Goal: Task Accomplishment & Management: Use online tool/utility

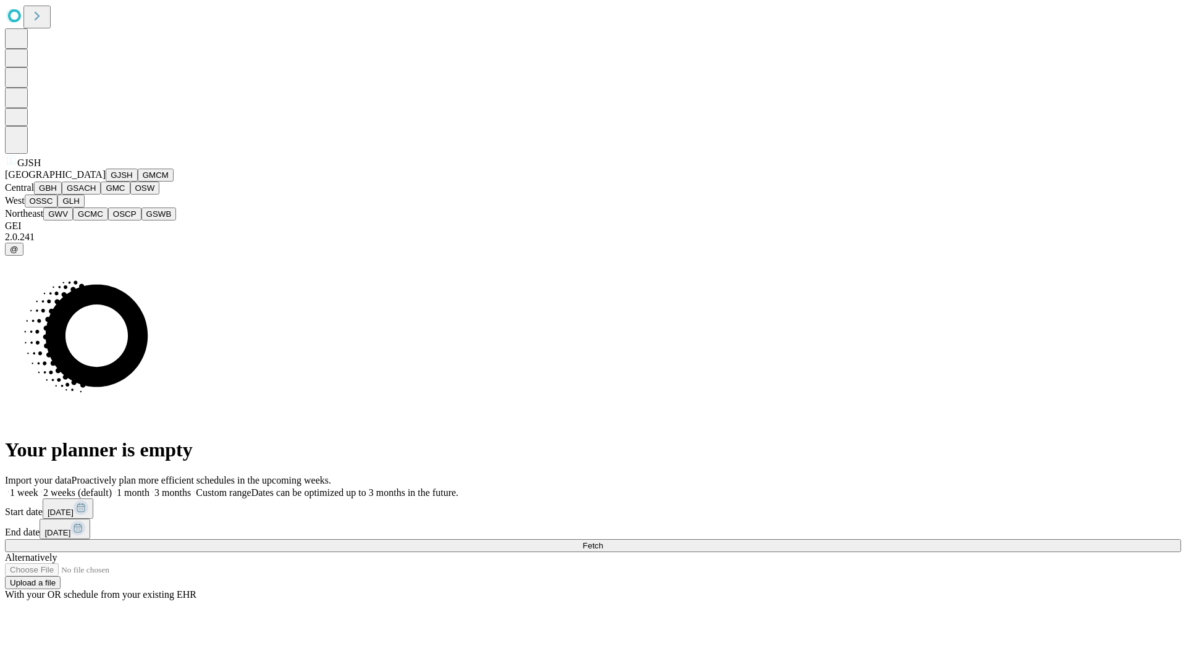
click at [106, 182] on button "GJSH" at bounding box center [122, 175] width 32 height 13
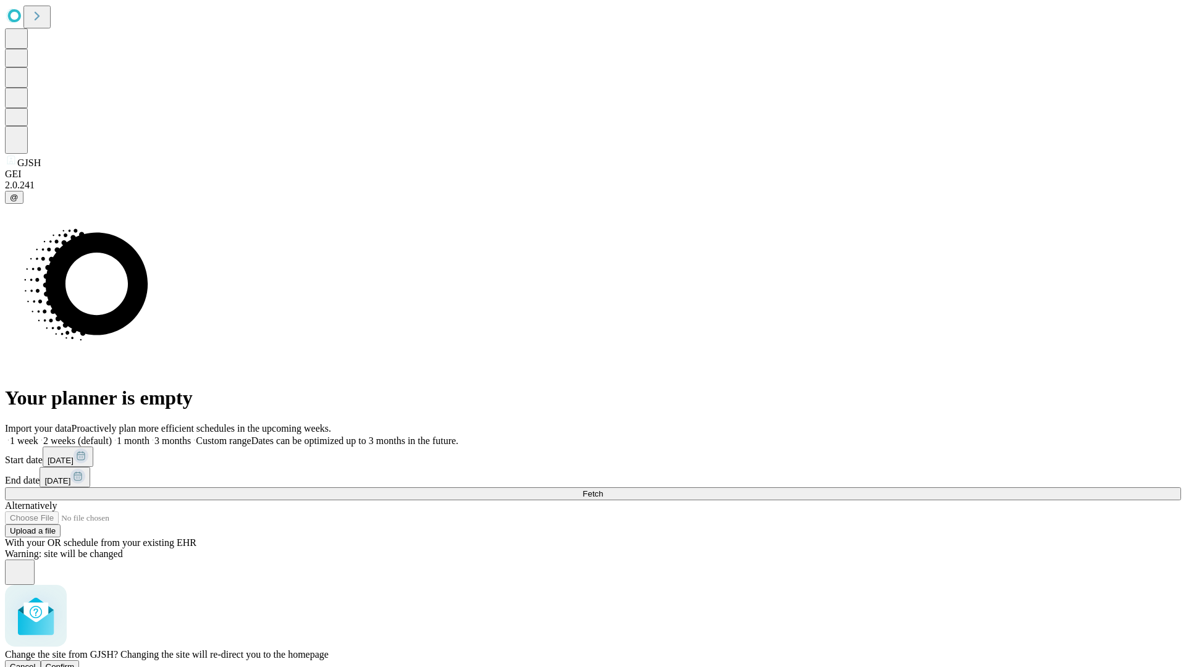
click at [75, 662] on span "Confirm" at bounding box center [60, 666] width 29 height 9
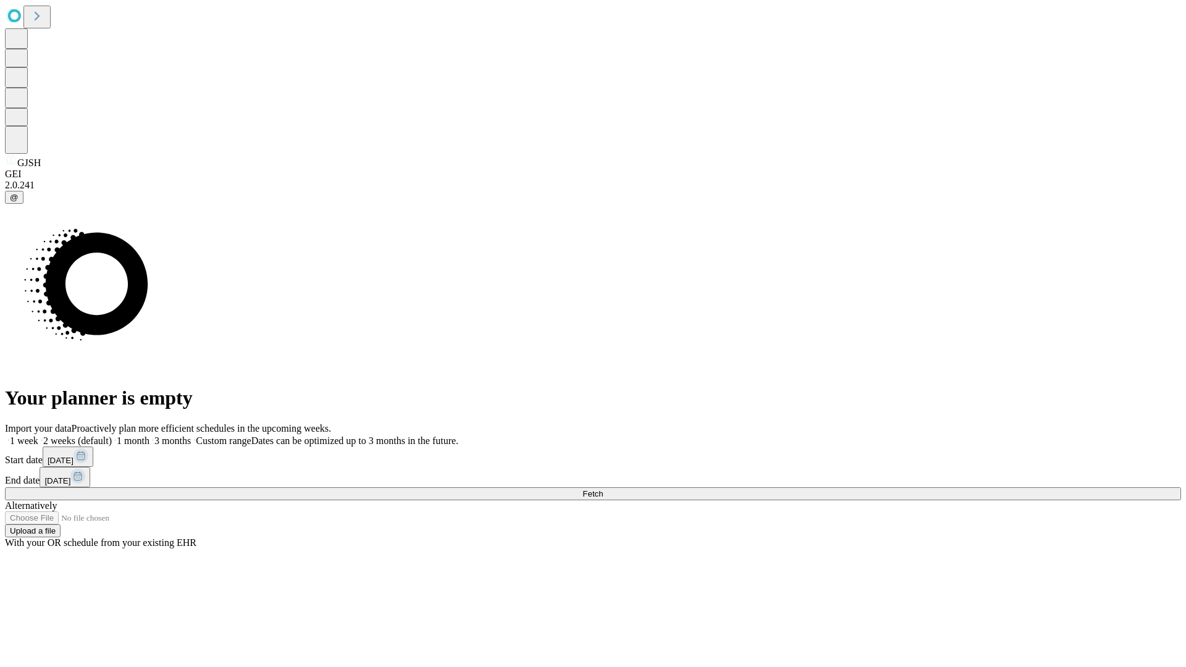
click at [112, 436] on label "2 weeks (default)" at bounding box center [75, 441] width 74 height 11
click at [603, 489] on span "Fetch" at bounding box center [593, 493] width 20 height 9
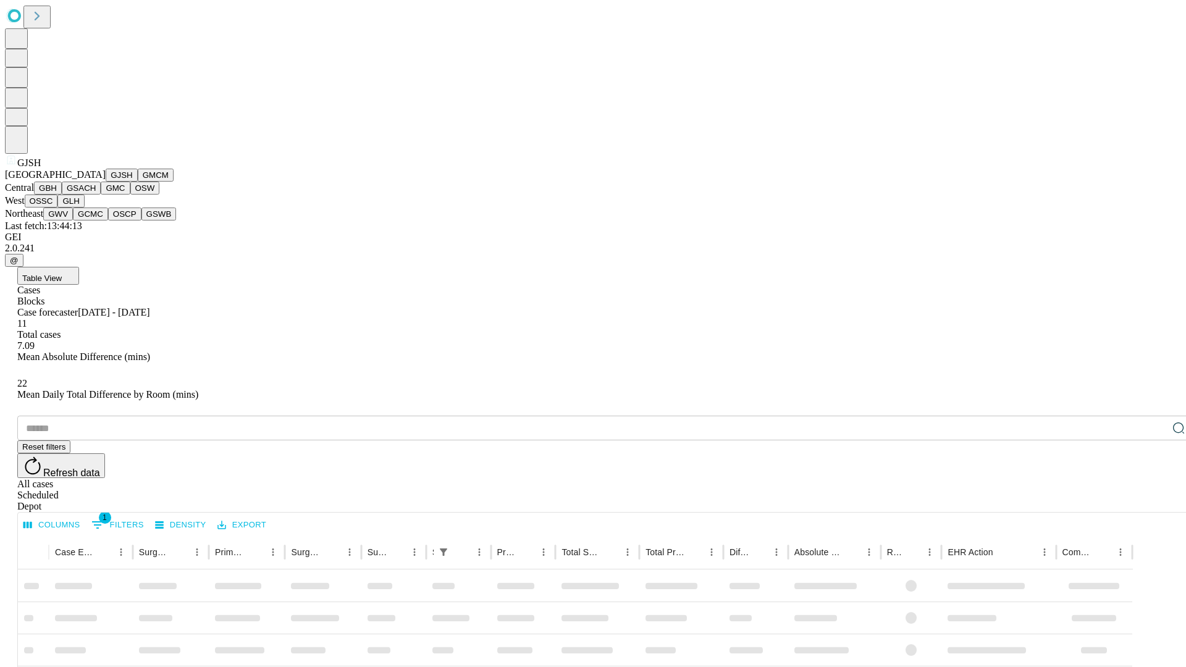
click at [138, 182] on button "GMCM" at bounding box center [156, 175] width 36 height 13
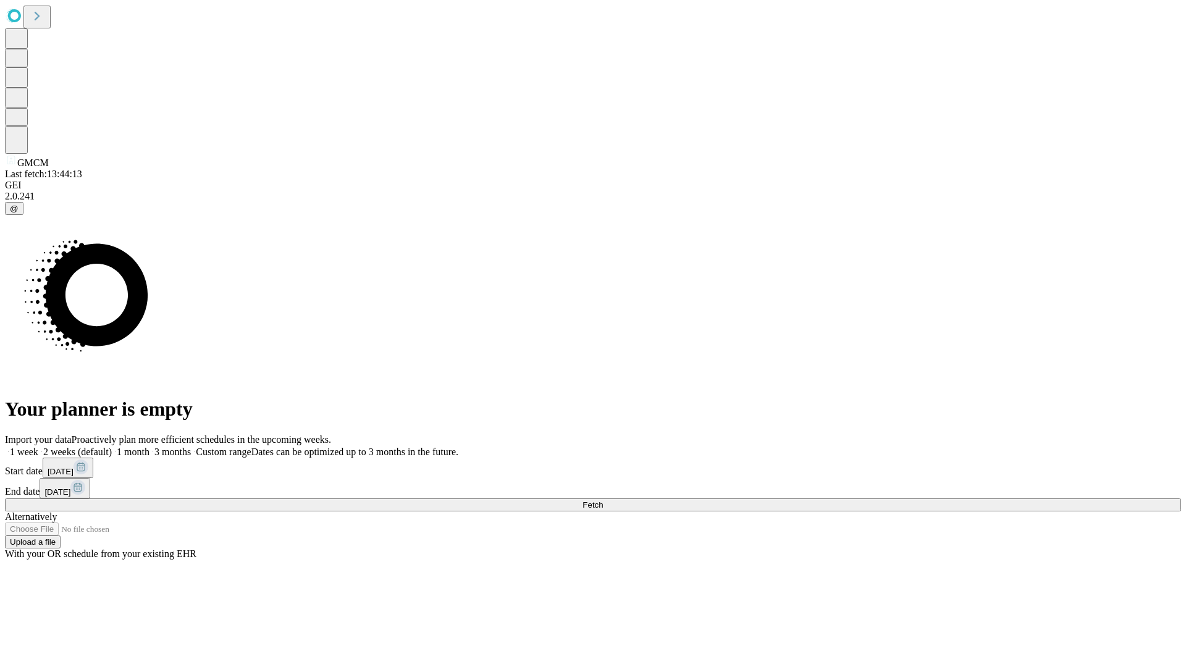
click at [112, 447] on label "2 weeks (default)" at bounding box center [75, 452] width 74 height 11
click at [603, 500] on span "Fetch" at bounding box center [593, 504] width 20 height 9
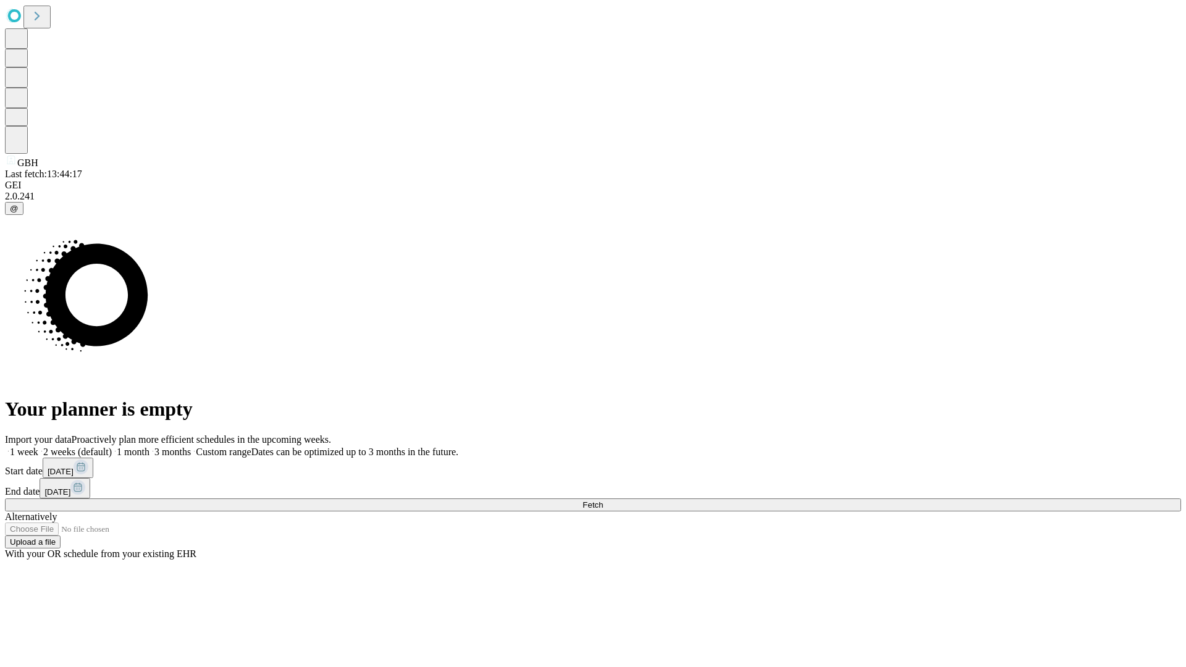
click at [112, 447] on label "2 weeks (default)" at bounding box center [75, 452] width 74 height 11
click at [603, 500] on span "Fetch" at bounding box center [593, 504] width 20 height 9
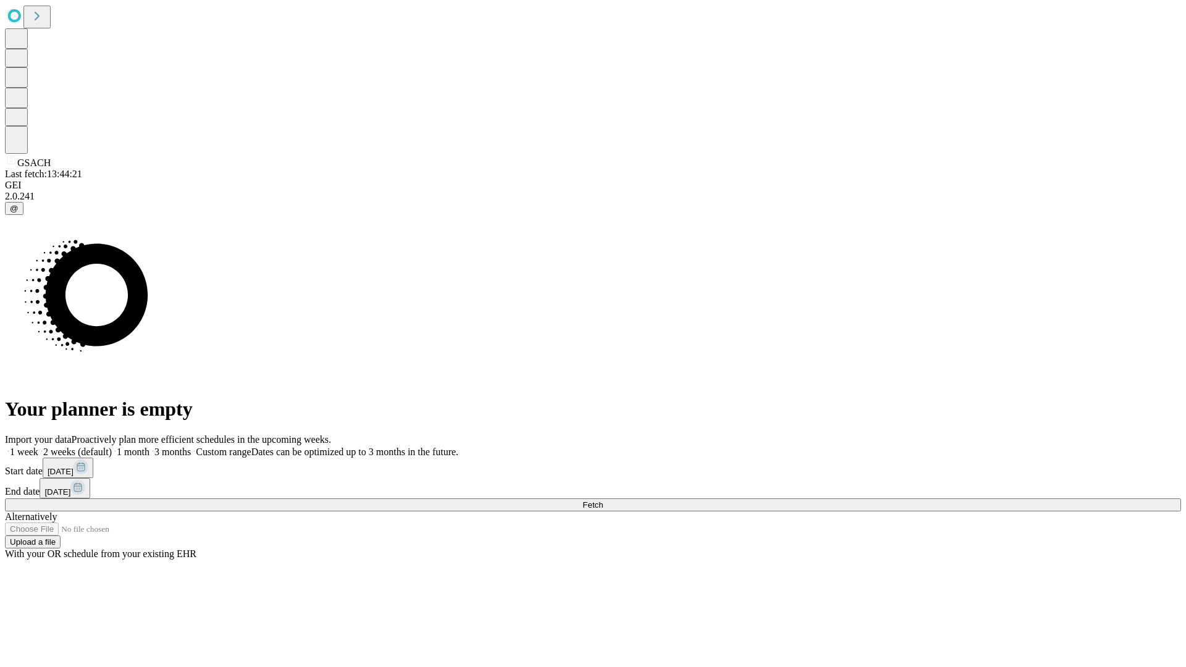
click at [112, 447] on label "2 weeks (default)" at bounding box center [75, 452] width 74 height 11
click at [603, 500] on span "Fetch" at bounding box center [593, 504] width 20 height 9
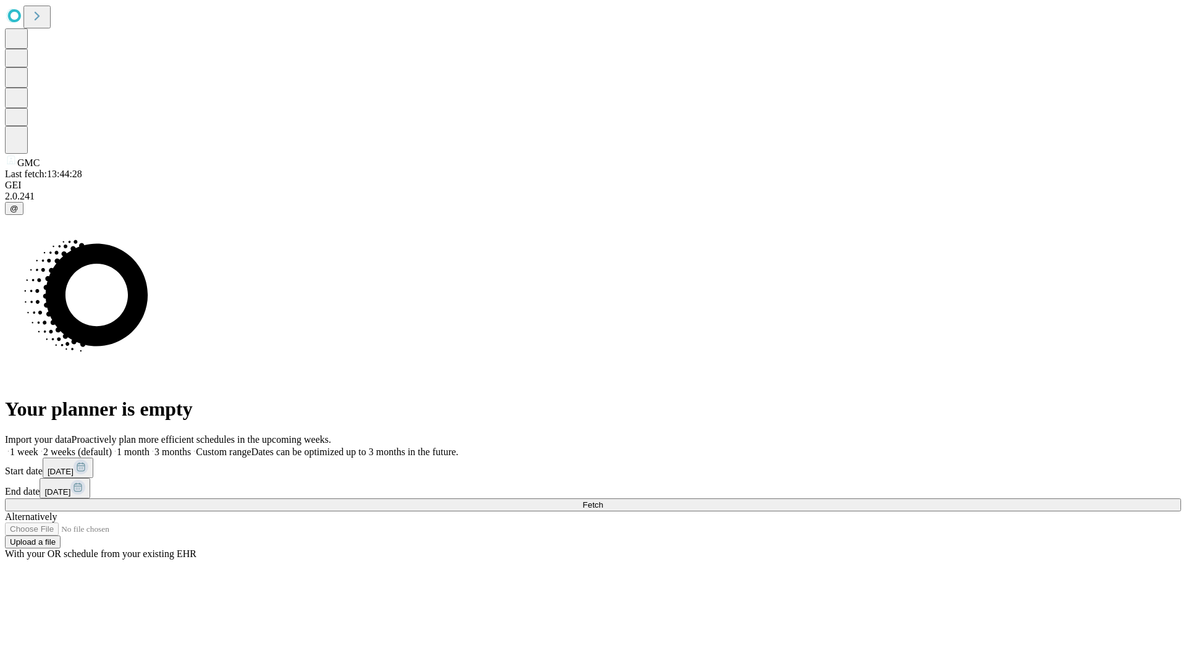
click at [112, 447] on label "2 weeks (default)" at bounding box center [75, 452] width 74 height 11
click at [603, 500] on span "Fetch" at bounding box center [593, 504] width 20 height 9
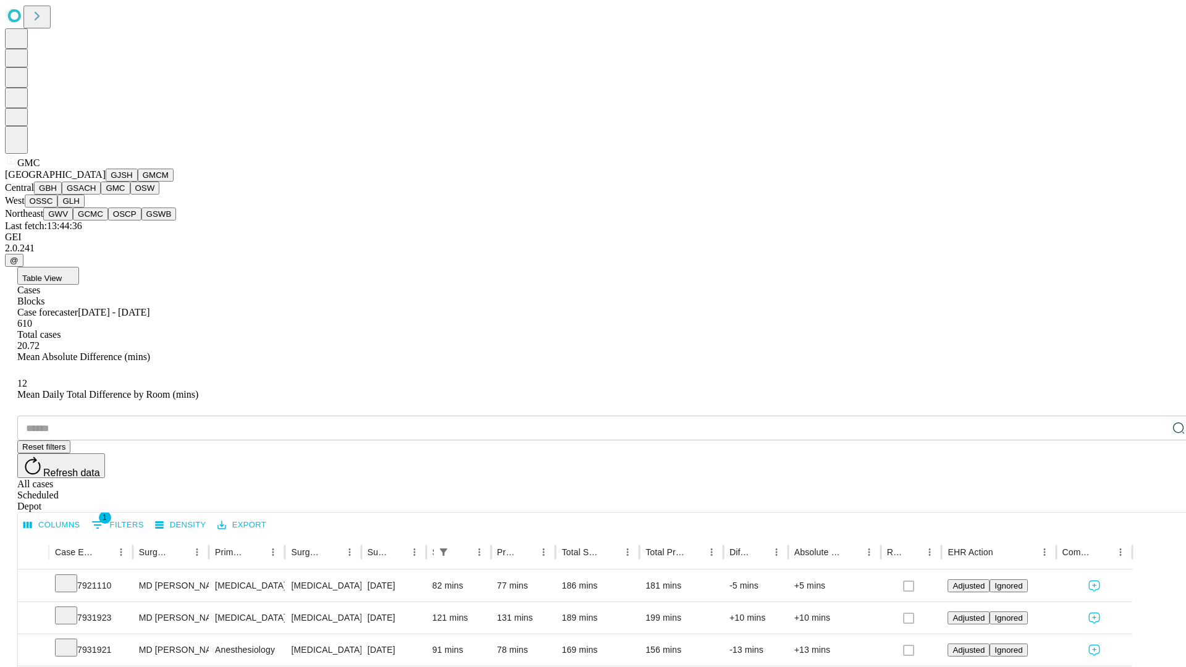
click at [130, 195] on button "OSW" at bounding box center [145, 188] width 30 height 13
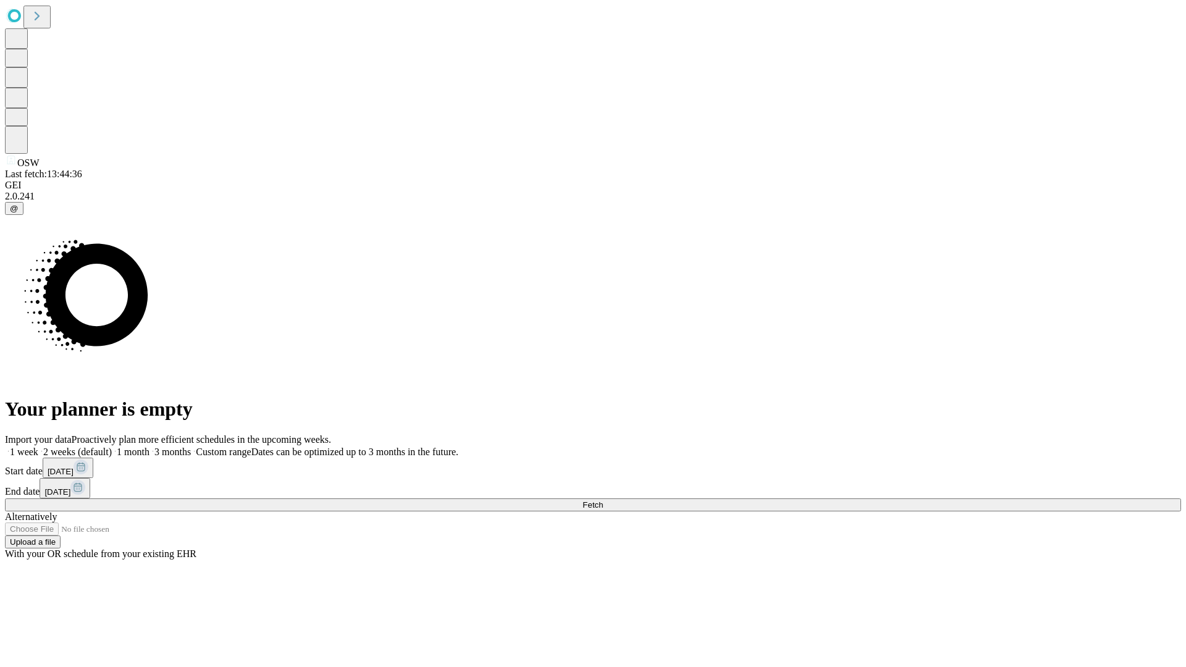
click at [112, 447] on label "2 weeks (default)" at bounding box center [75, 452] width 74 height 11
click at [603, 500] on span "Fetch" at bounding box center [593, 504] width 20 height 9
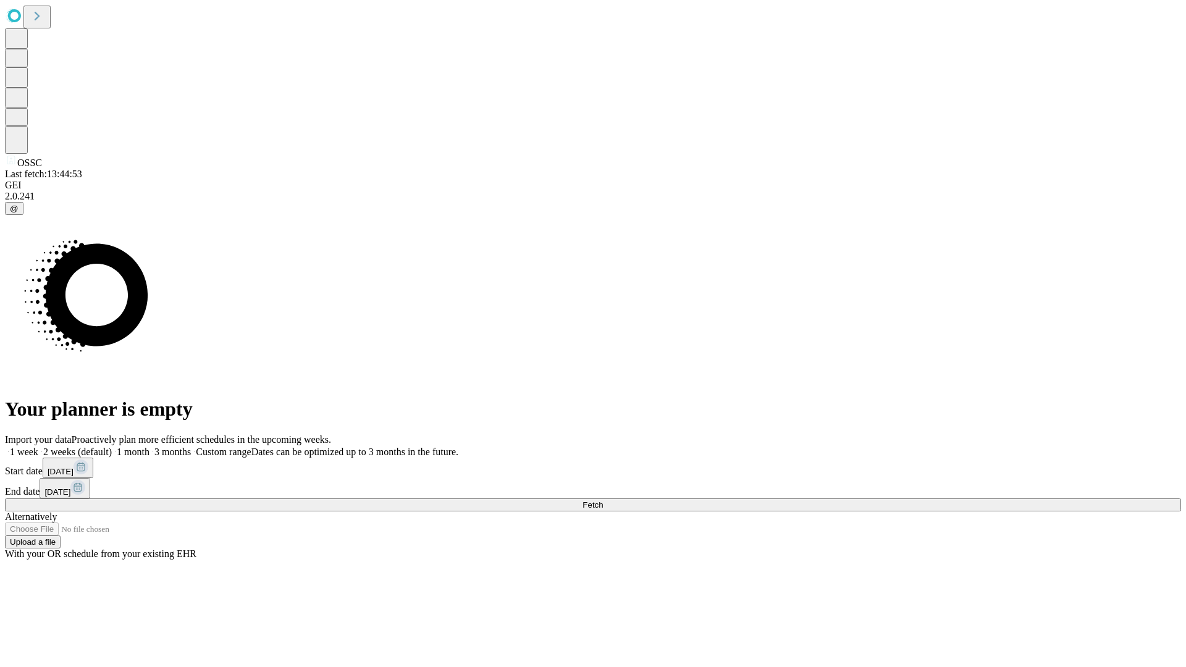
click at [603, 500] on span "Fetch" at bounding box center [593, 504] width 20 height 9
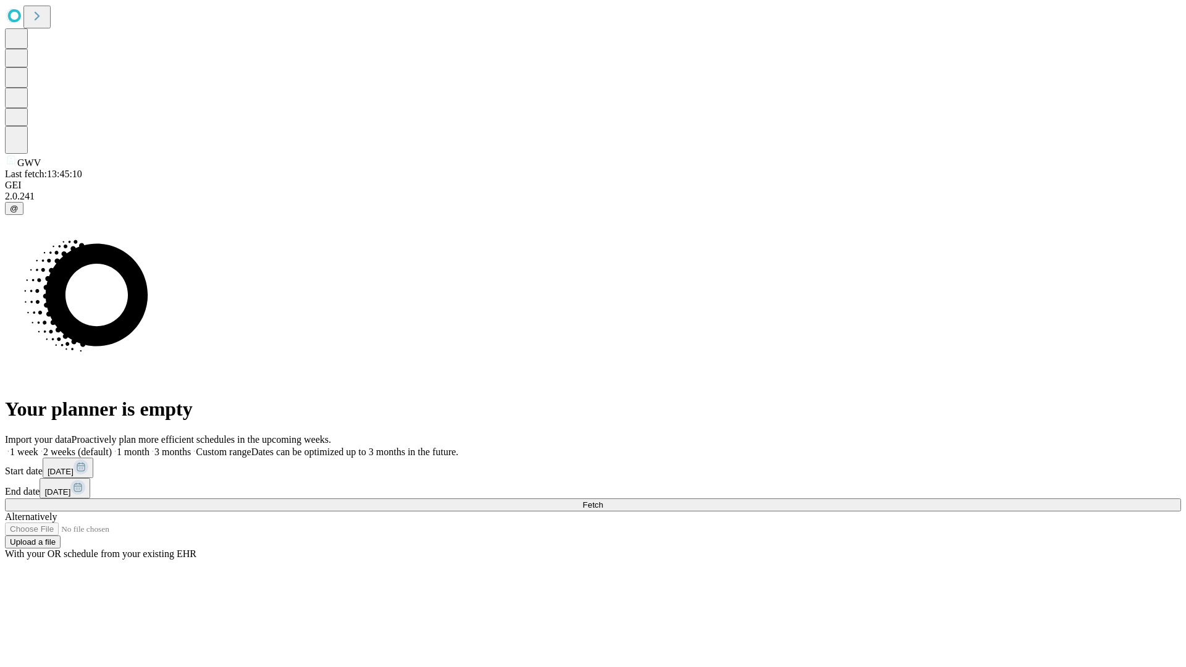
click at [112, 447] on label "2 weeks (default)" at bounding box center [75, 452] width 74 height 11
click at [603, 500] on span "Fetch" at bounding box center [593, 504] width 20 height 9
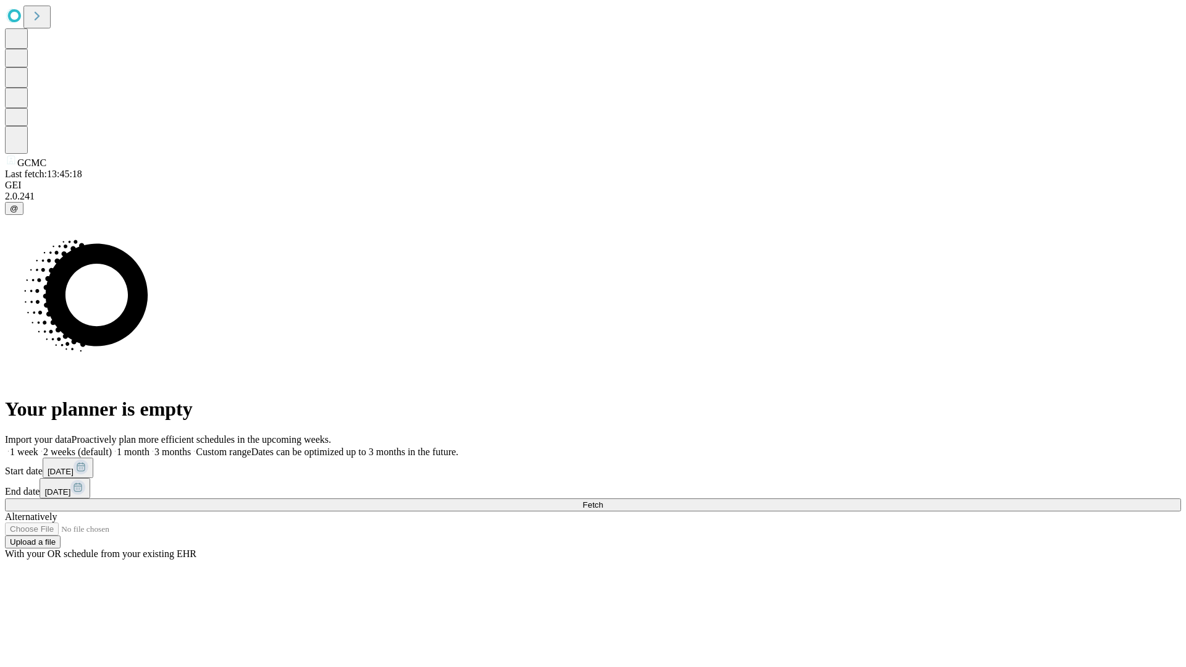
click at [112, 447] on label "2 weeks (default)" at bounding box center [75, 452] width 74 height 11
click at [603, 500] on span "Fetch" at bounding box center [593, 504] width 20 height 9
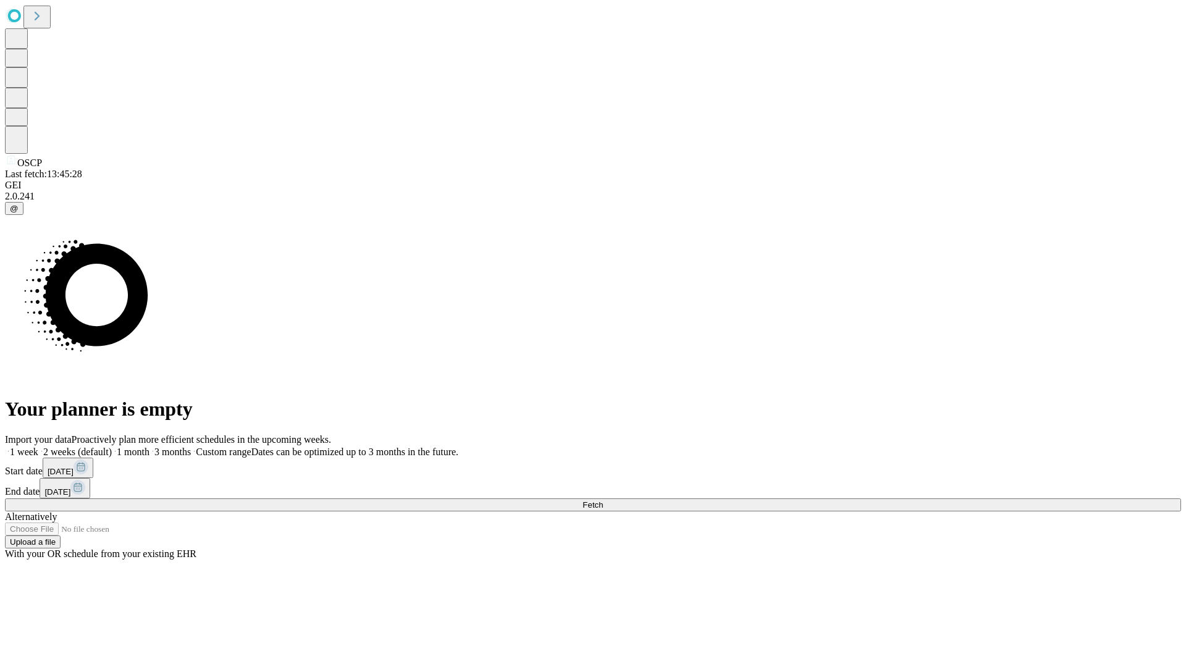
click at [603, 500] on span "Fetch" at bounding box center [593, 504] width 20 height 9
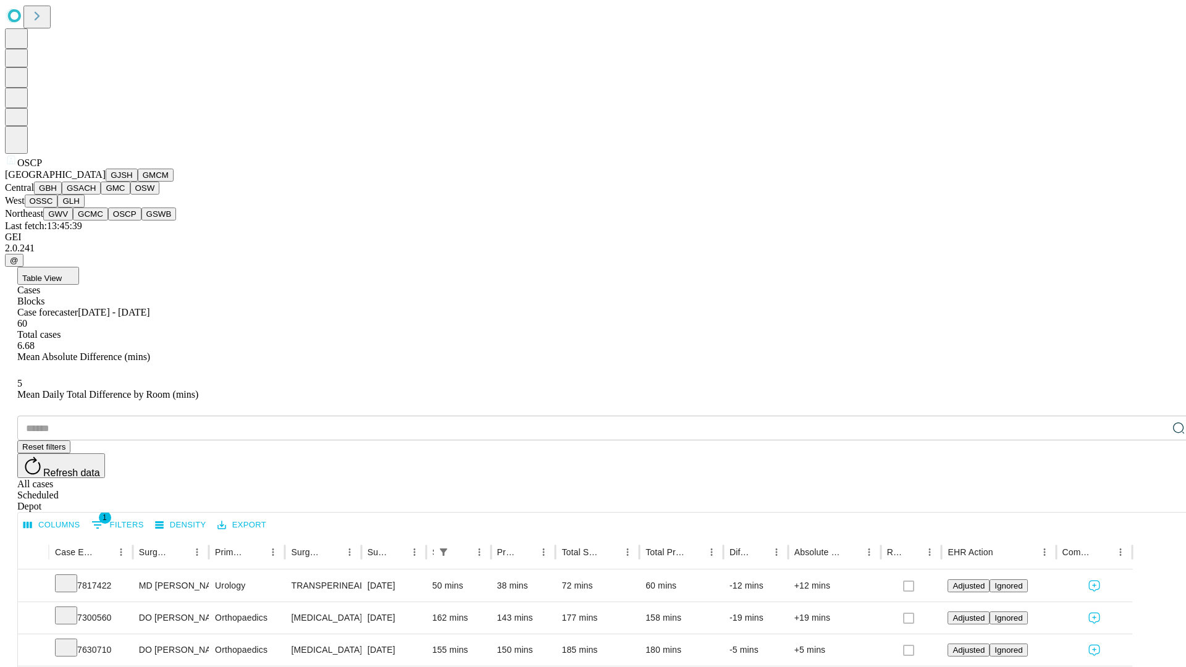
click at [141, 221] on button "GSWB" at bounding box center [158, 214] width 35 height 13
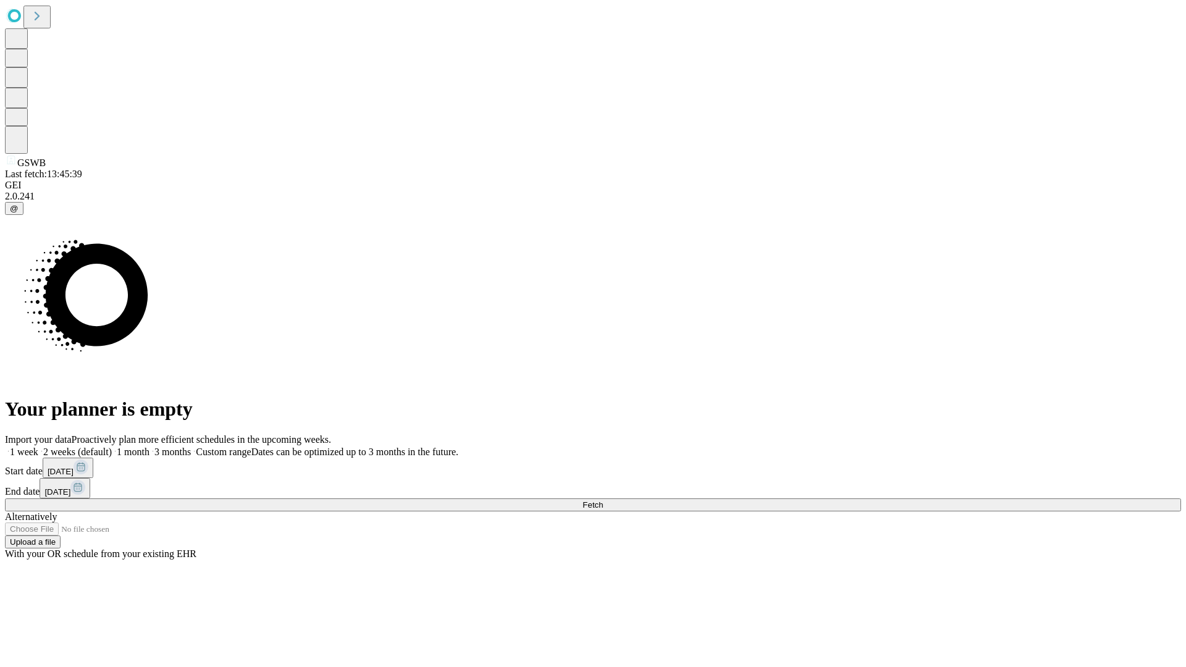
click at [112, 447] on label "2 weeks (default)" at bounding box center [75, 452] width 74 height 11
click at [603, 500] on span "Fetch" at bounding box center [593, 504] width 20 height 9
